Goal: Complete application form

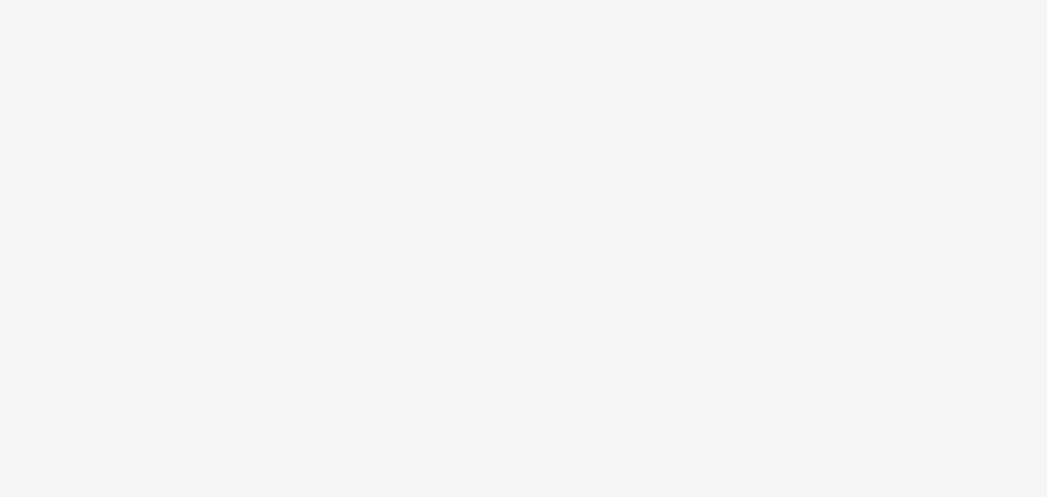
select select "9387901d-a129-43df-b0ef-f9e7dbeb676e"
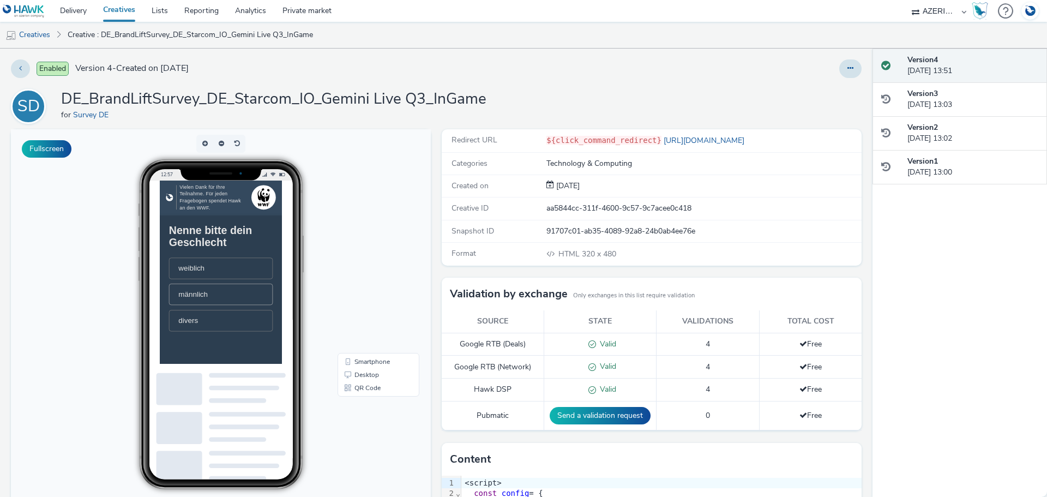
click at [258, 349] on li "männlich" at bounding box center [247, 343] width 148 height 31
click at [286, 309] on li "40-49 Jahre" at bounding box center [247, 309] width 148 height 31
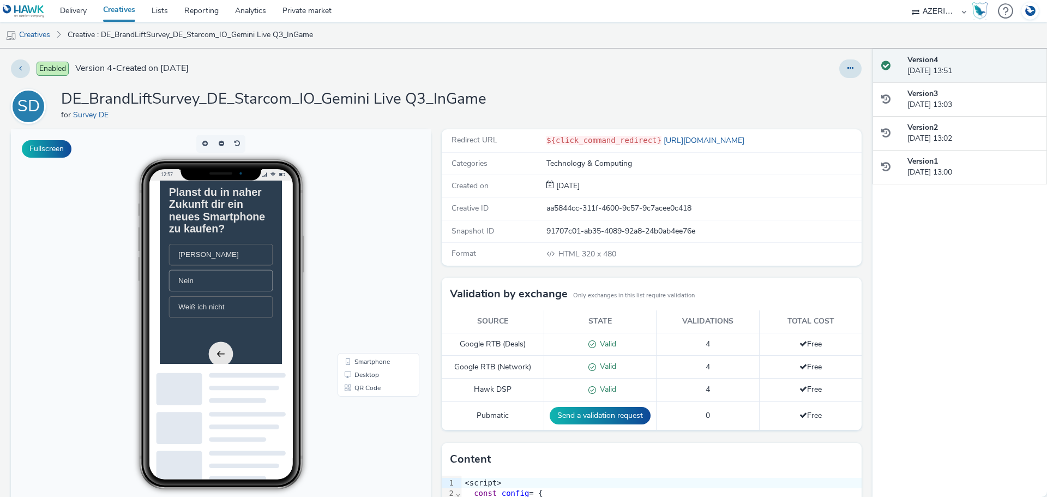
click at [247, 331] on li "Nein" at bounding box center [247, 323] width 148 height 31
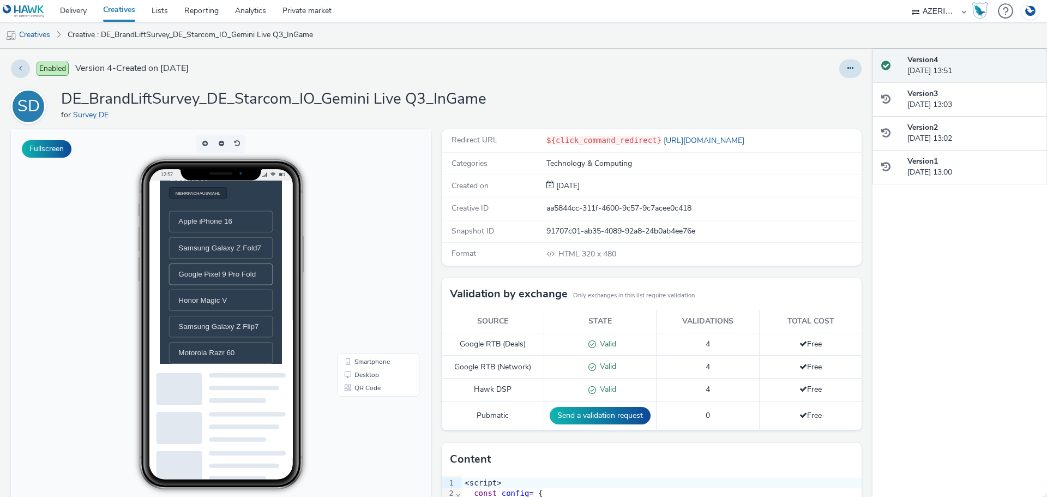
scroll to position [164, 0]
click at [283, 282] on span "Samsung Galaxy Z Fold7" at bounding box center [246, 276] width 118 height 12
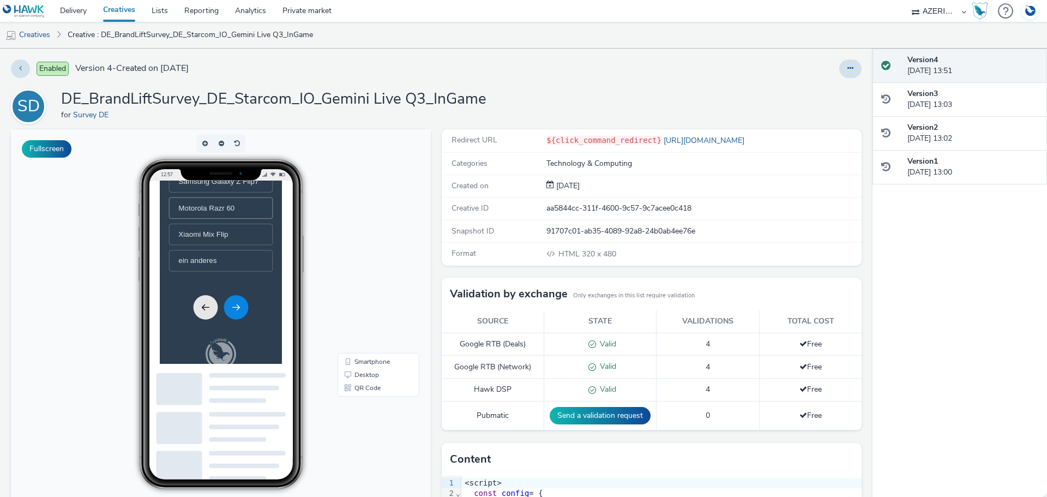
drag, startPoint x: 289, startPoint y: 215, endPoint x: 297, endPoint y: 251, distance: 36.4
click at [290, 188] on span "Samsung Galaxy Z Flip7" at bounding box center [244, 182] width 115 height 12
click at [266, 378] on icon "Next" at bounding box center [269, 374] width 10 height 8
click at [265, 252] on li "Nein" at bounding box center [247, 236] width 148 height 31
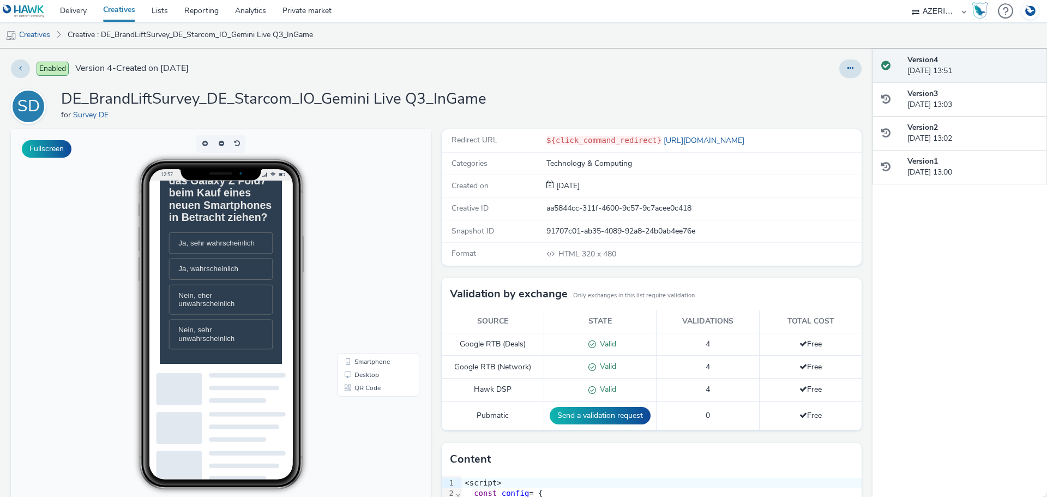
scroll to position [109, 0]
click at [278, 272] on span "Ja, sehr wahrscheinlich" at bounding box center [241, 266] width 109 height 11
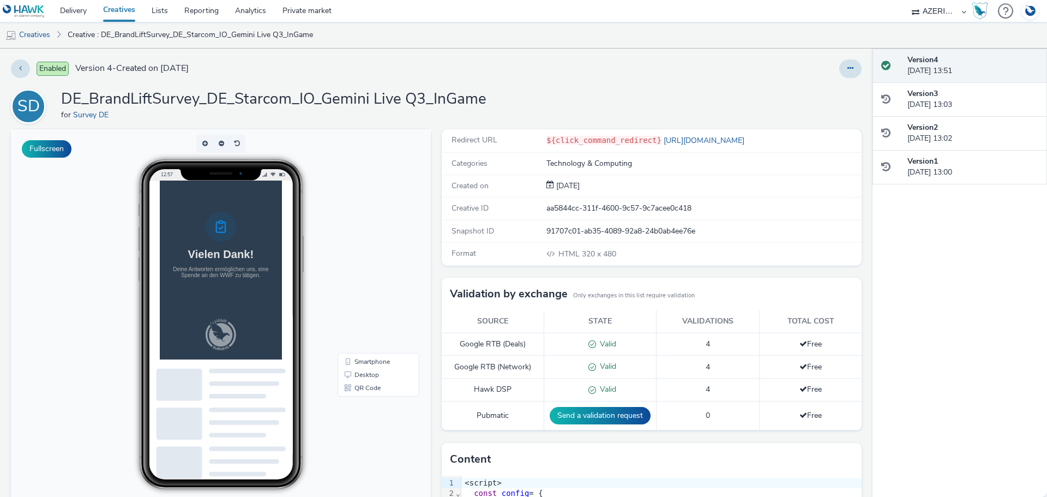
scroll to position [0, 0]
click at [37, 35] on link "Creatives" at bounding box center [28, 35] width 56 height 26
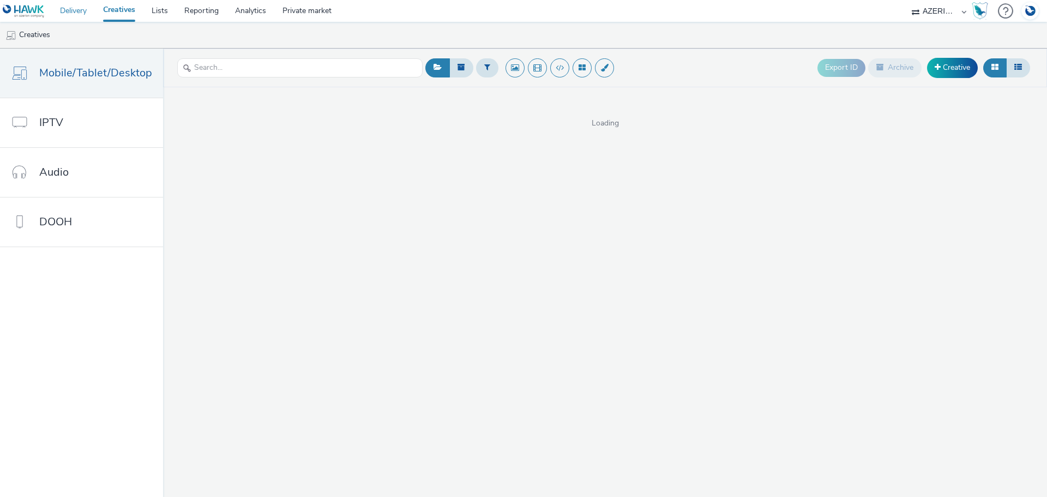
click at [75, 11] on link "Delivery" at bounding box center [73, 11] width 43 height 22
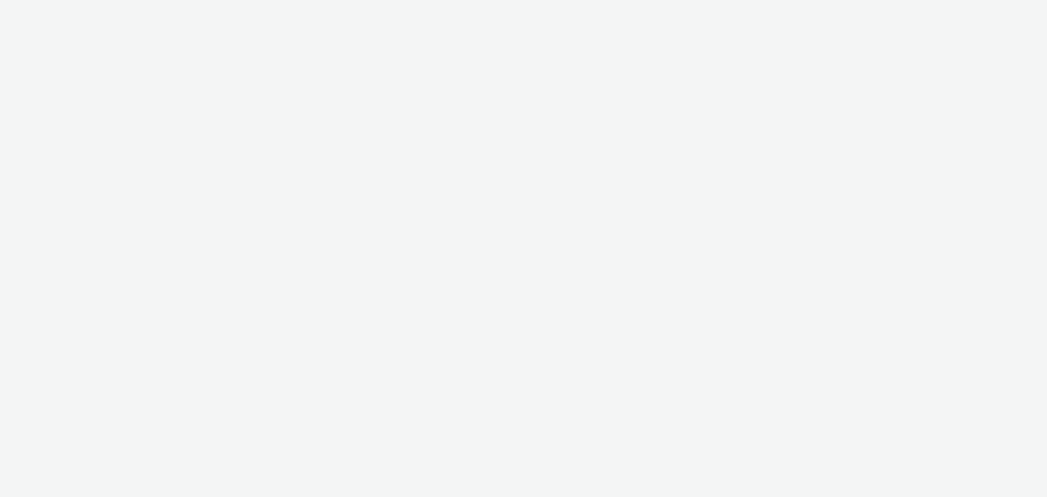
select select "9387901d-a129-43df-b0ef-f9e7dbeb676e"
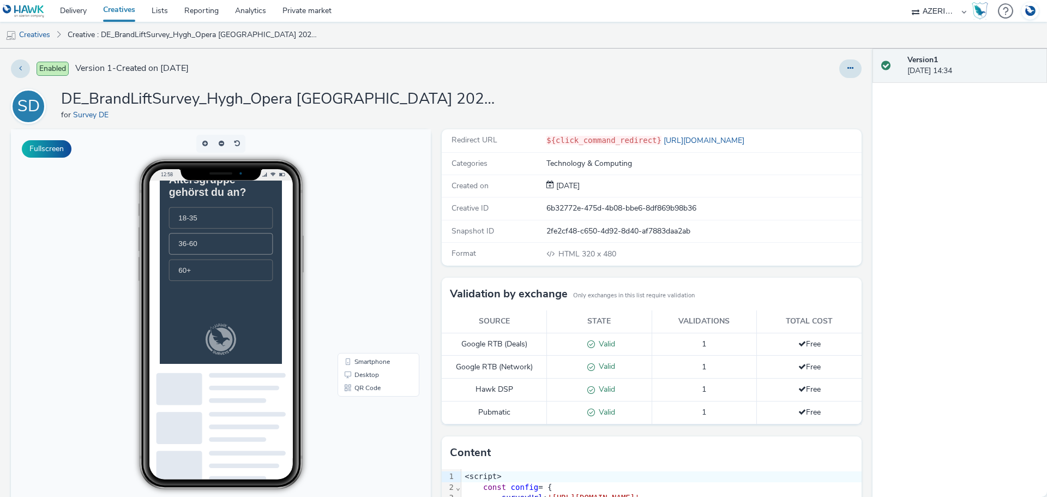
click at [240, 267] on li "36-60" at bounding box center [247, 270] width 148 height 31
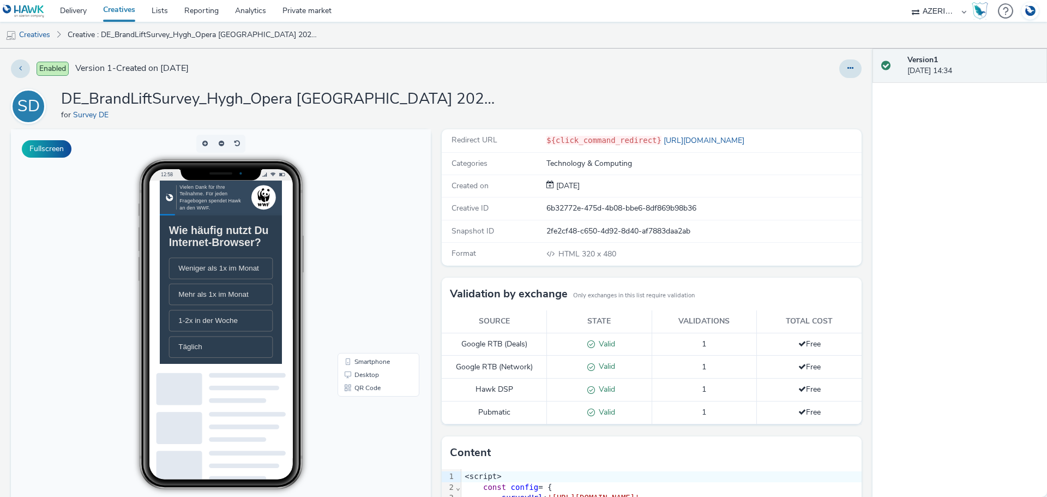
scroll to position [55, 0]
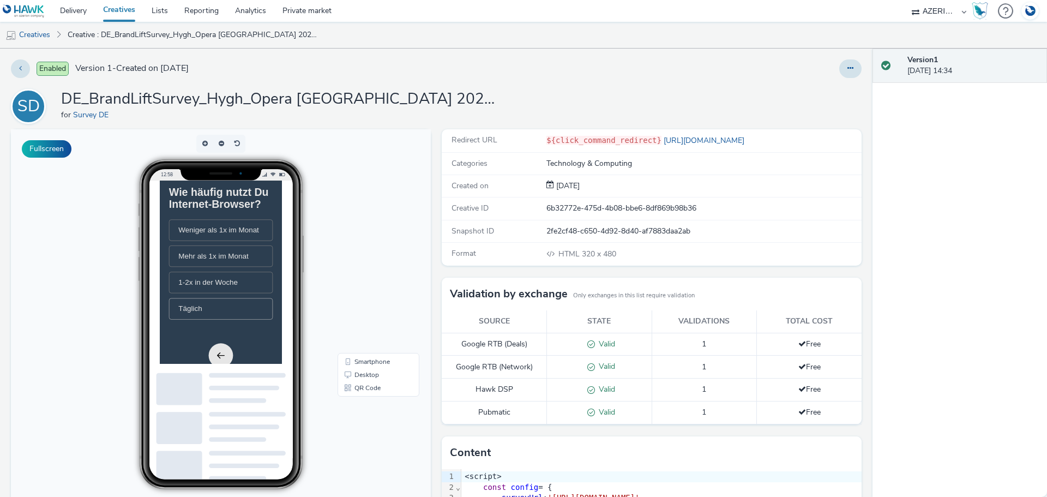
click at [270, 379] on li "Täglich" at bounding box center [247, 364] width 148 height 31
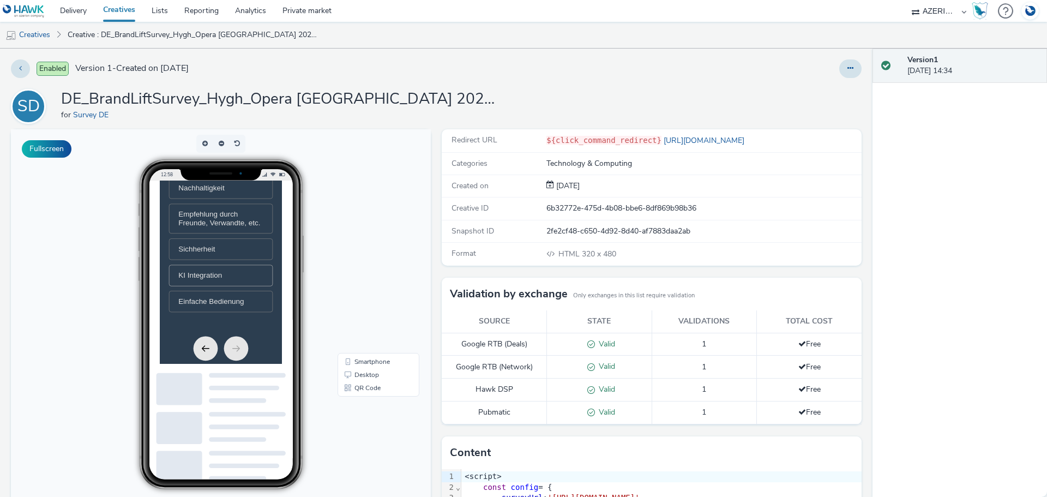
scroll to position [218, 0]
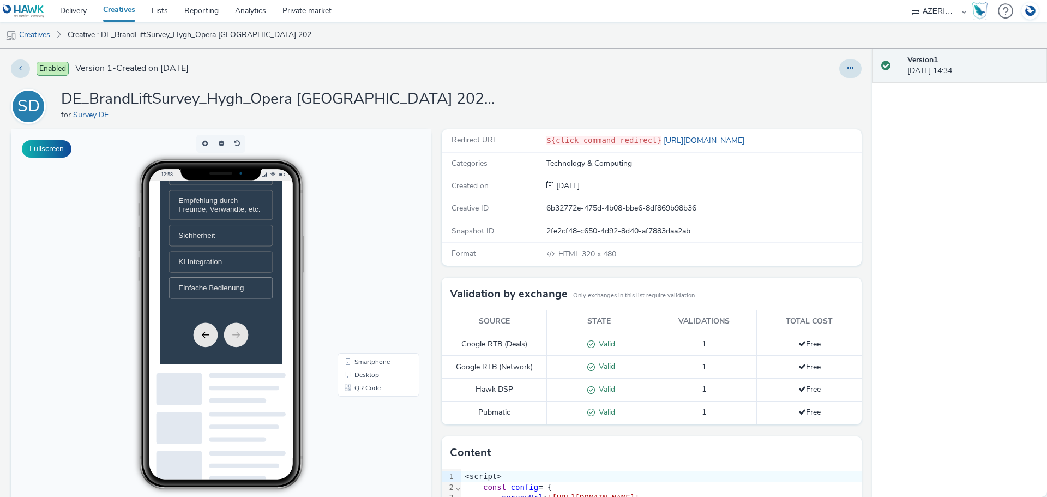
click at [254, 340] on span "Einfache Bedienung" at bounding box center [234, 334] width 94 height 12
click at [278, 265] on div "Sichherheit" at bounding box center [247, 259] width 121 height 12
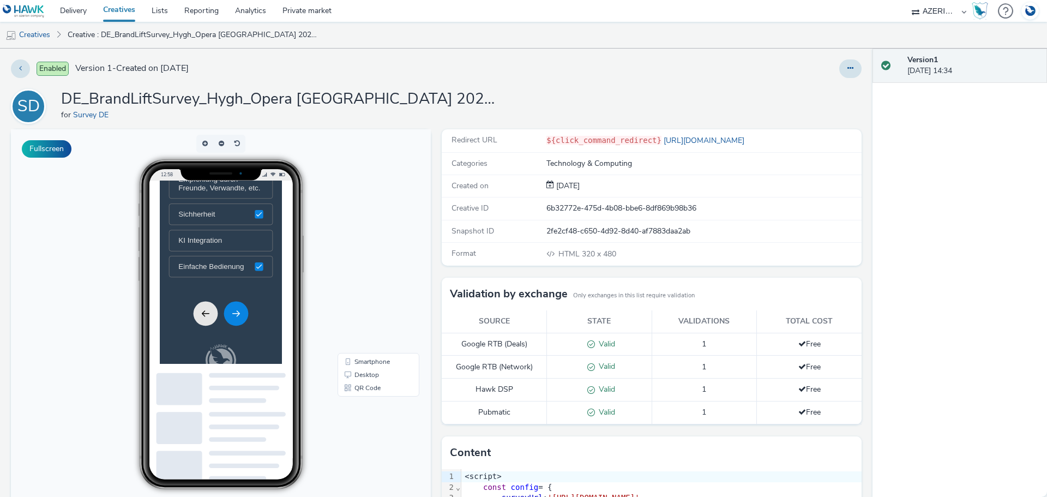
scroll to position [273, 0]
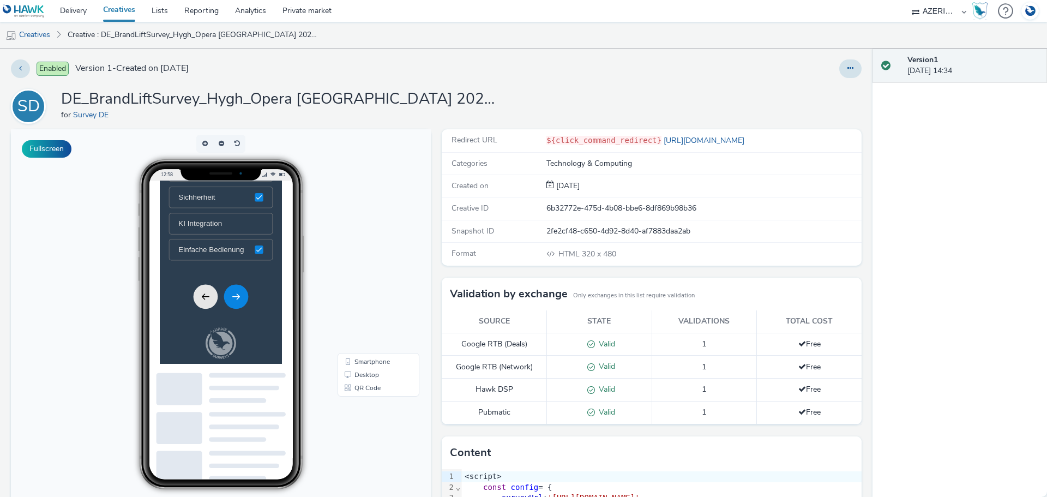
click at [270, 353] on icon "Next" at bounding box center [268, 346] width 13 height 13
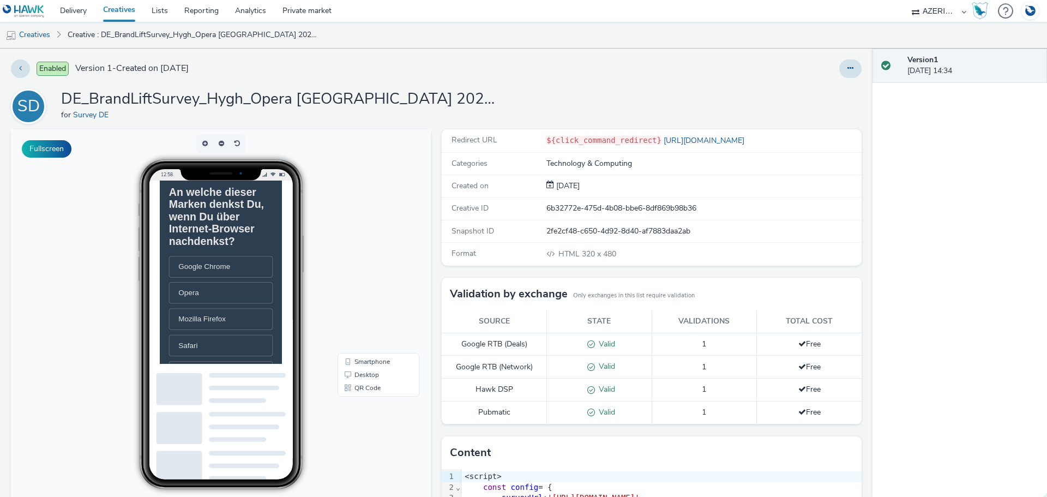
scroll to position [109, 0]
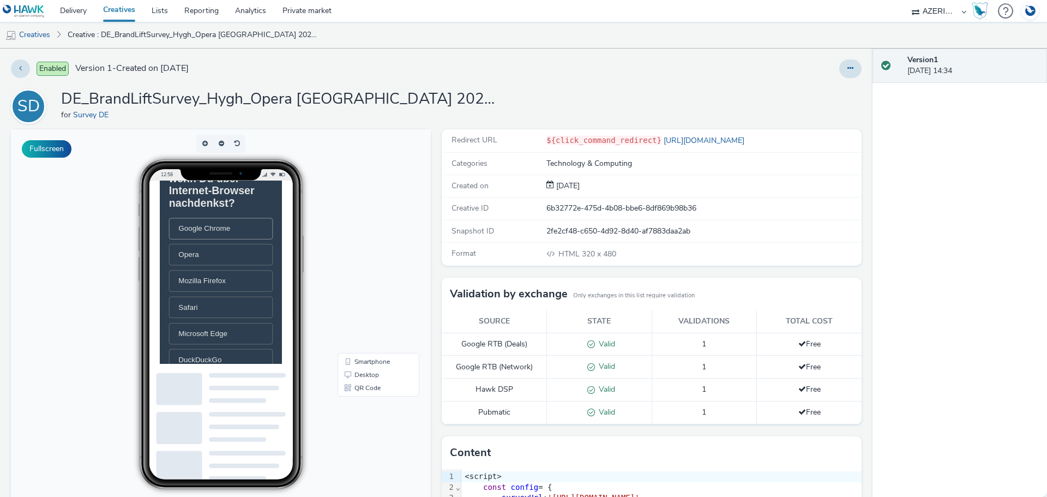
click at [270, 265] on li "Google Chrome" at bounding box center [247, 249] width 148 height 31
click at [271, 329] on li "Mozilla Firefox" at bounding box center [247, 324] width 148 height 31
click at [267, 292] on div "Opera" at bounding box center [247, 286] width 121 height 12
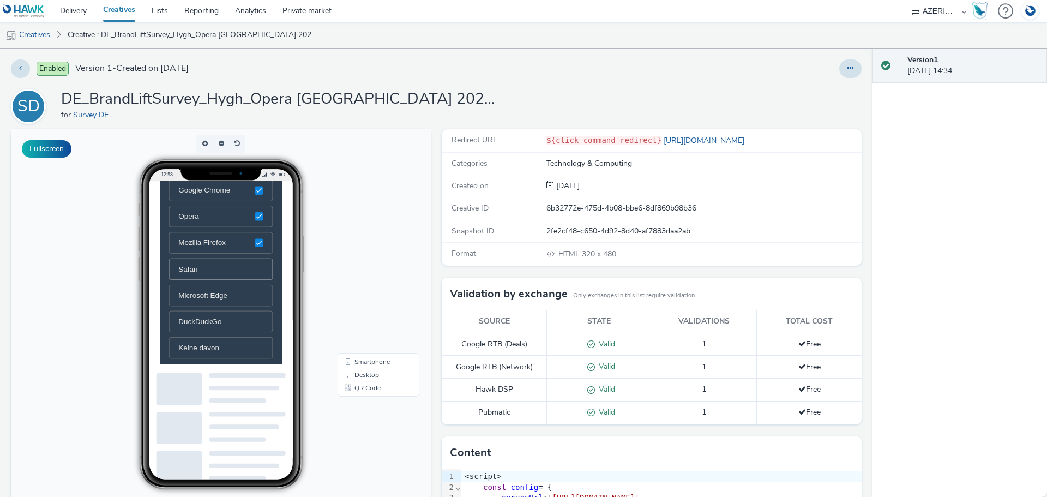
click at [272, 313] on div "Safari" at bounding box center [247, 307] width 121 height 12
click at [275, 394] on button "Next" at bounding box center [269, 377] width 35 height 35
click at [274, 289] on li "Nein" at bounding box center [247, 273] width 148 height 31
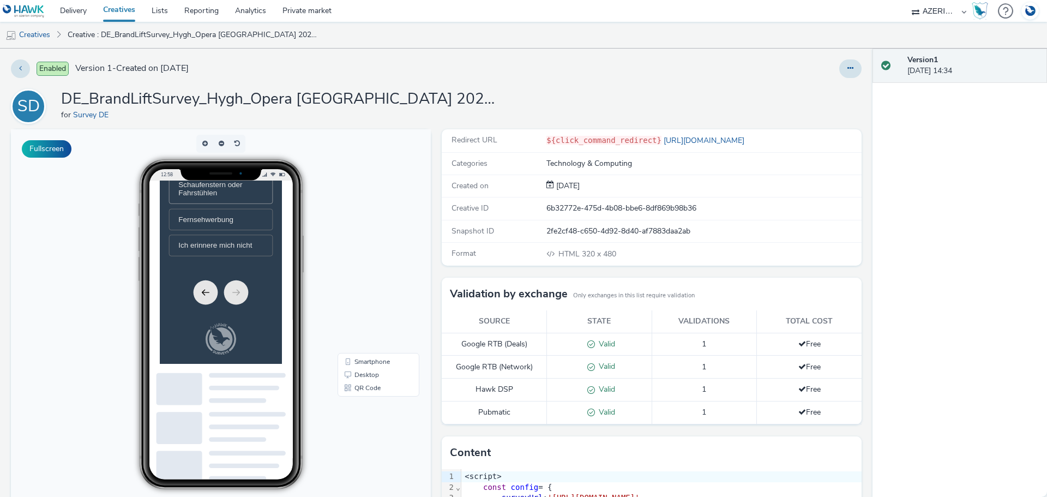
scroll to position [256, 0]
click at [286, 276] on span "Ich erinnere mich nicht" at bounding box center [239, 273] width 105 height 12
click at [272, 352] on button "Next" at bounding box center [269, 340] width 35 height 35
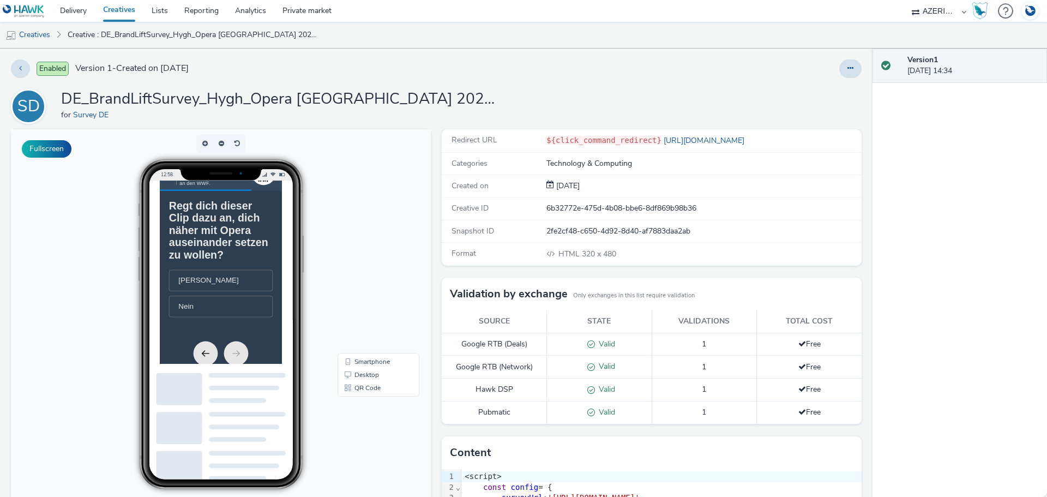
scroll to position [55, 0]
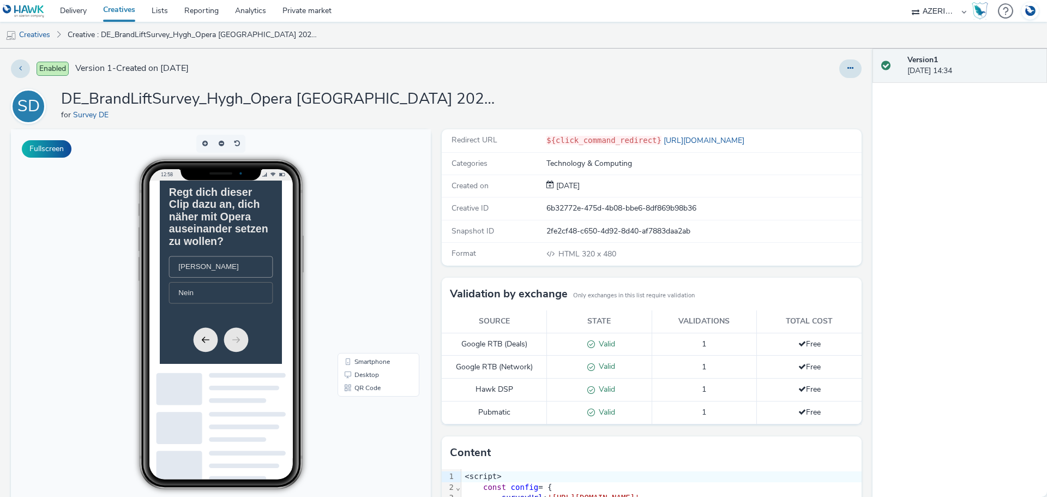
click at [283, 316] on li "[PERSON_NAME]" at bounding box center [247, 304] width 148 height 31
click at [264, 412] on icon "Next" at bounding box center [269, 408] width 10 height 8
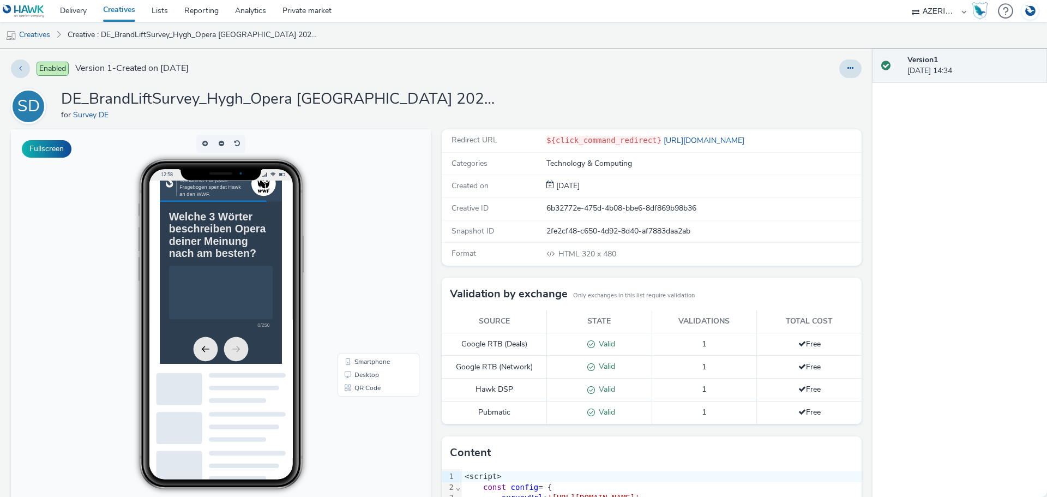
scroll to position [0, 0]
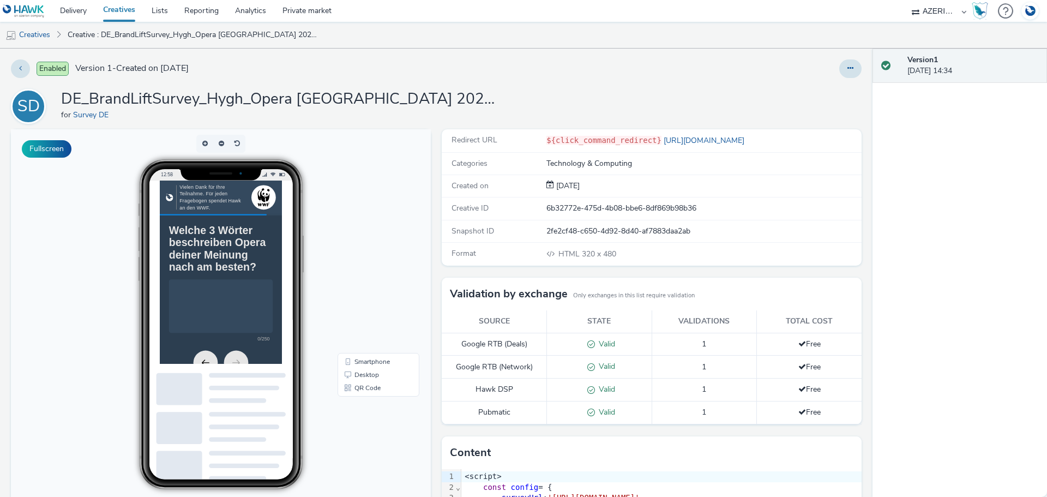
click at [275, 339] on textarea at bounding box center [247, 360] width 148 height 76
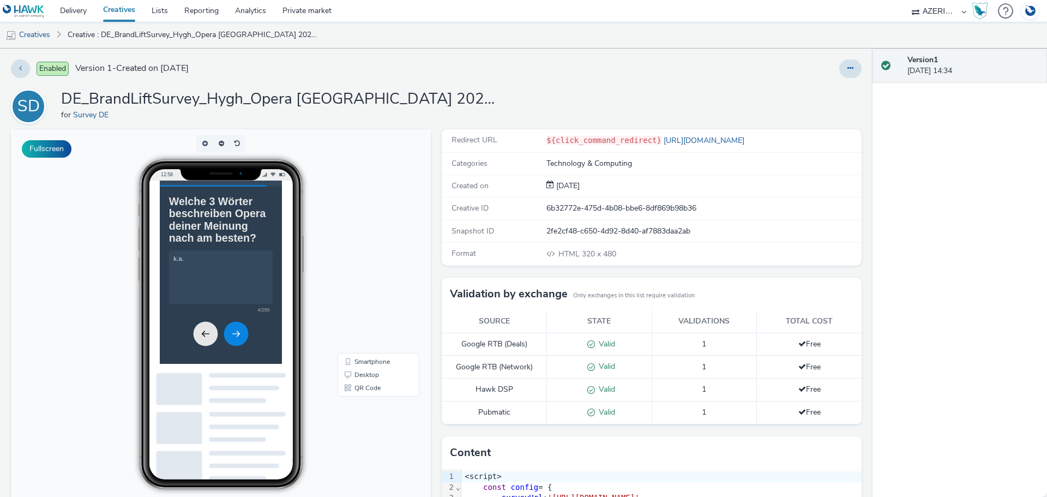
scroll to position [112, 0]
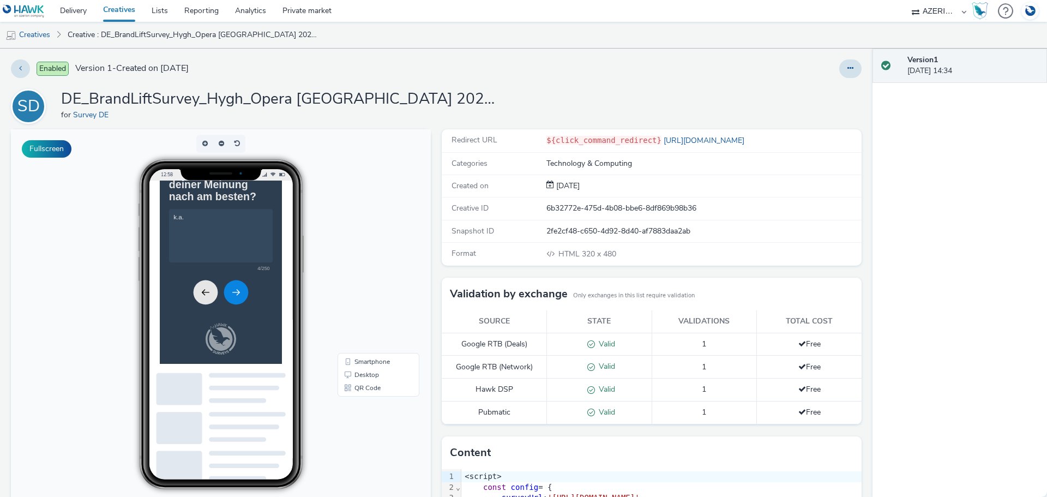
type textarea "k.a."
click at [279, 325] on div at bounding box center [246, 340] width 87 height 35
click at [270, 334] on icon "Next" at bounding box center [268, 340] width 13 height 13
